Goal: Transaction & Acquisition: Purchase product/service

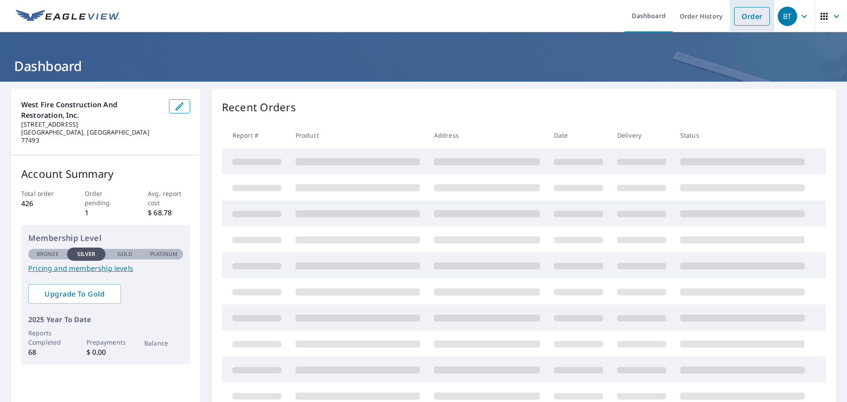
click at [749, 17] on link "Order" at bounding box center [752, 16] width 36 height 19
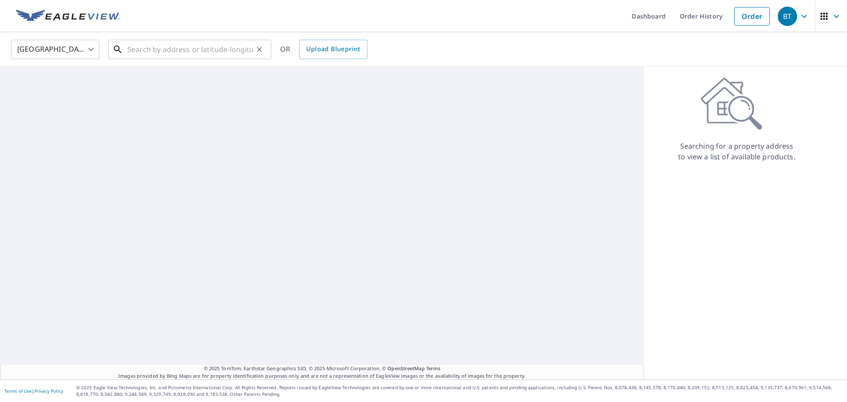
click at [168, 53] on input "text" at bounding box center [191, 49] width 126 height 25
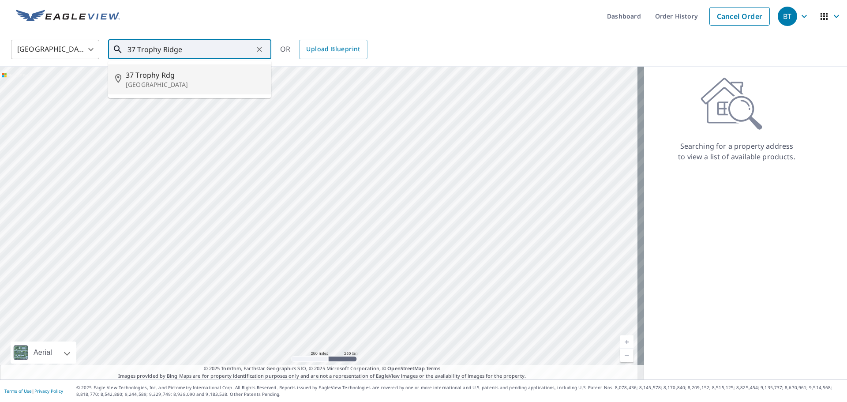
click at [154, 75] on span "37 Trophy Rdg" at bounding box center [195, 75] width 139 height 11
type input "[STREET_ADDRESS]"
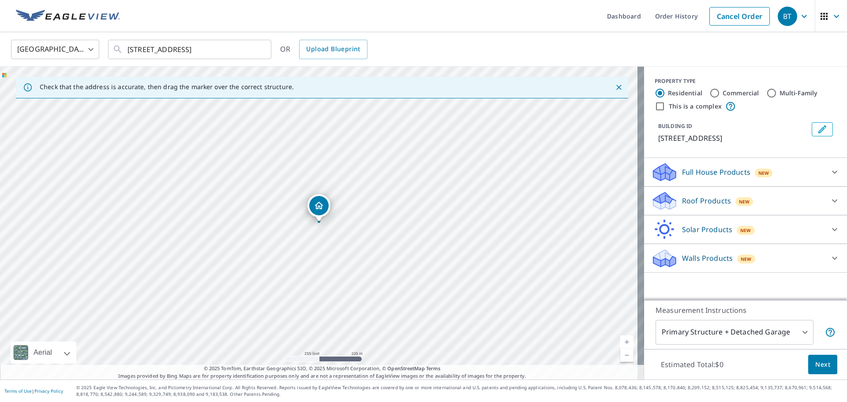
click at [707, 200] on p "Roof Products" at bounding box center [706, 201] width 49 height 11
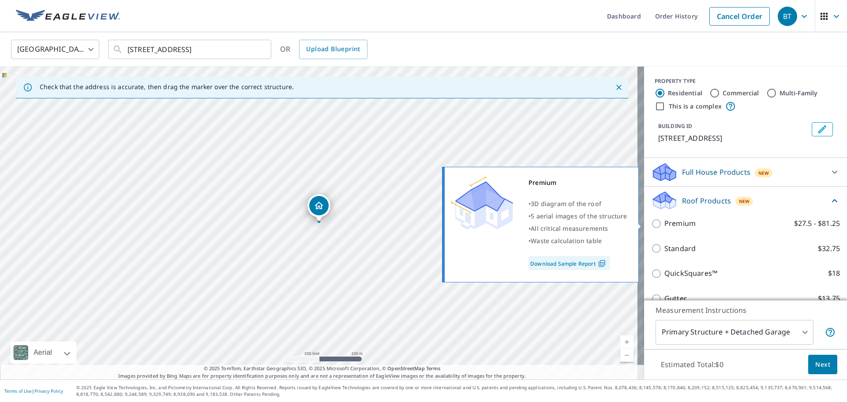
click at [655, 222] on input "Premium $27.5 - $81.25" at bounding box center [657, 223] width 13 height 11
checkbox input "true"
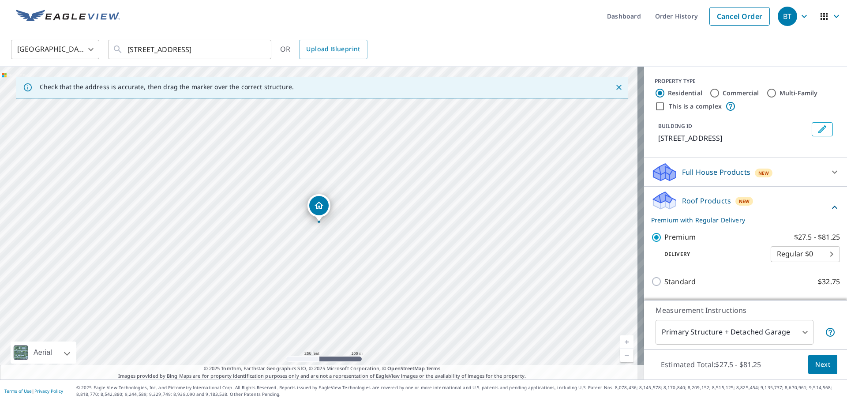
click at [816, 363] on span "Next" at bounding box center [823, 364] width 15 height 11
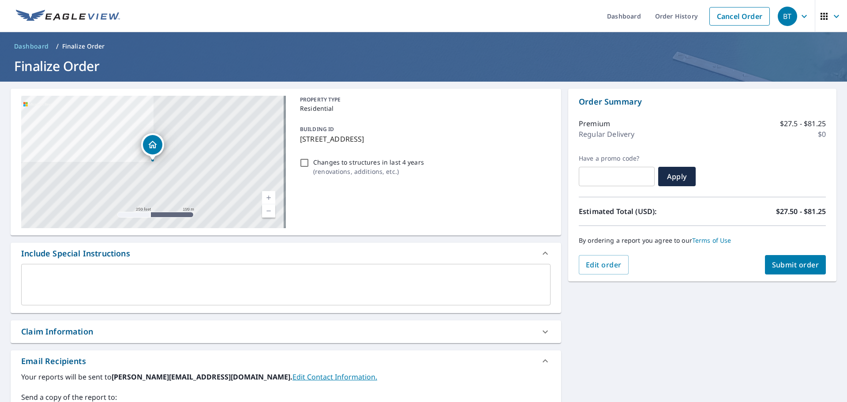
click at [56, 335] on div "Claim Information" at bounding box center [57, 332] width 72 height 12
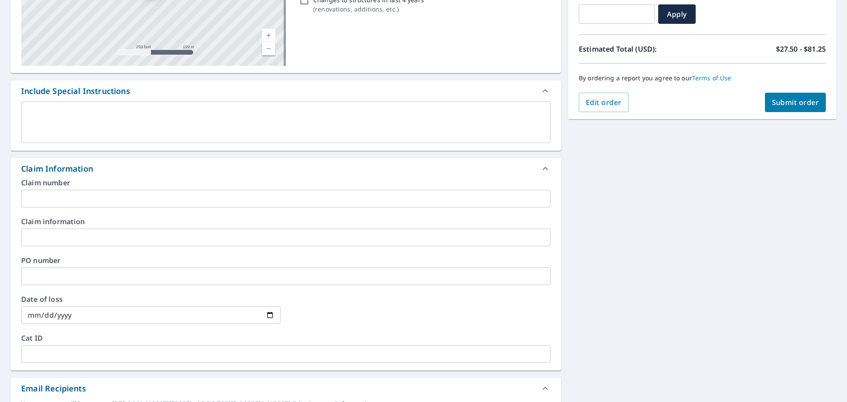
scroll to position [177, 0]
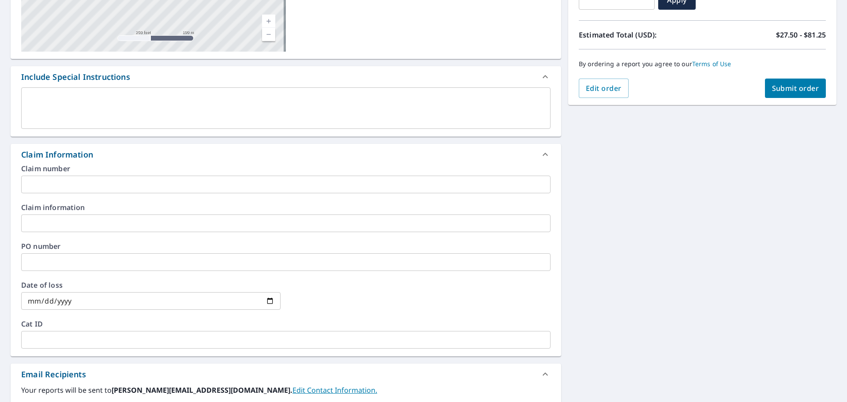
click at [38, 226] on input "text" at bounding box center [286, 223] width 530 height 18
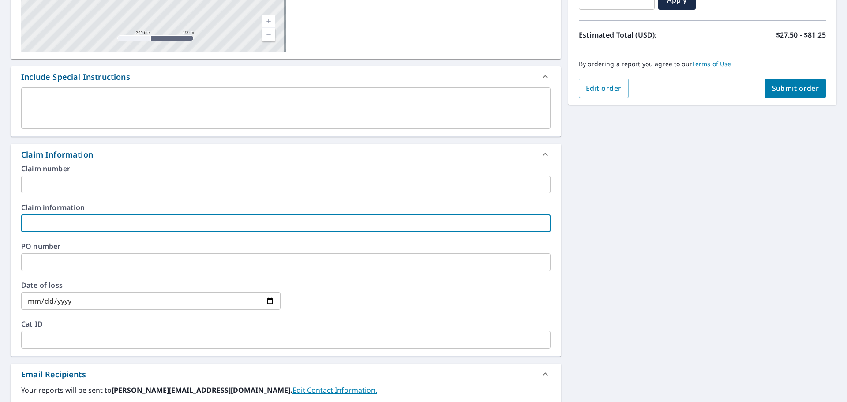
type input "J"
type input "[PERSON_NAME]"
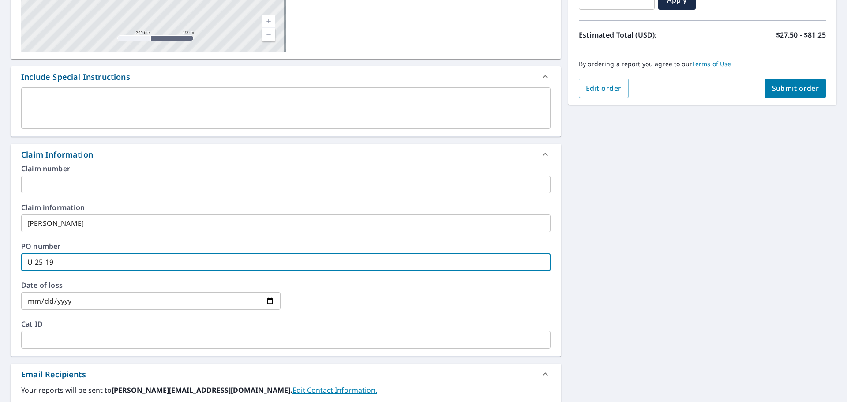
type input "U-25-19"
click at [798, 89] on span "Submit order" at bounding box center [795, 88] width 47 height 10
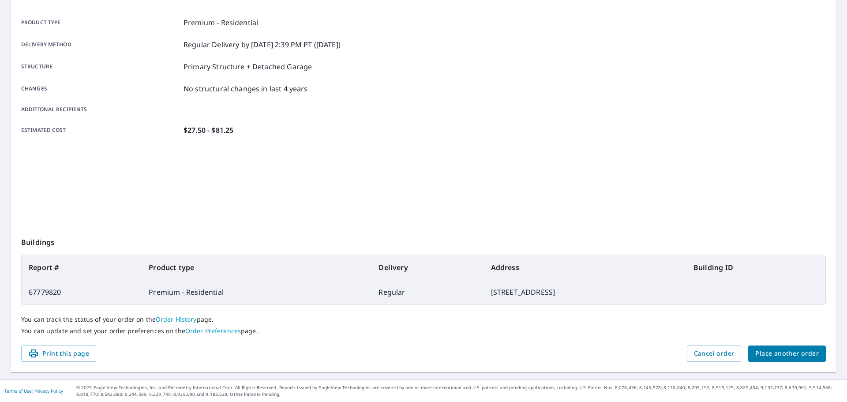
scroll to position [117, 0]
